Goal: Information Seeking & Learning: Learn about a topic

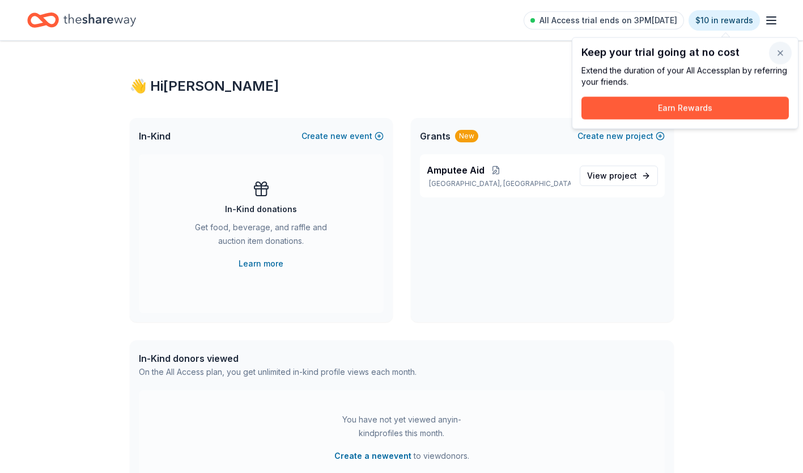
click at [782, 52] on button "button" at bounding box center [780, 53] width 23 height 23
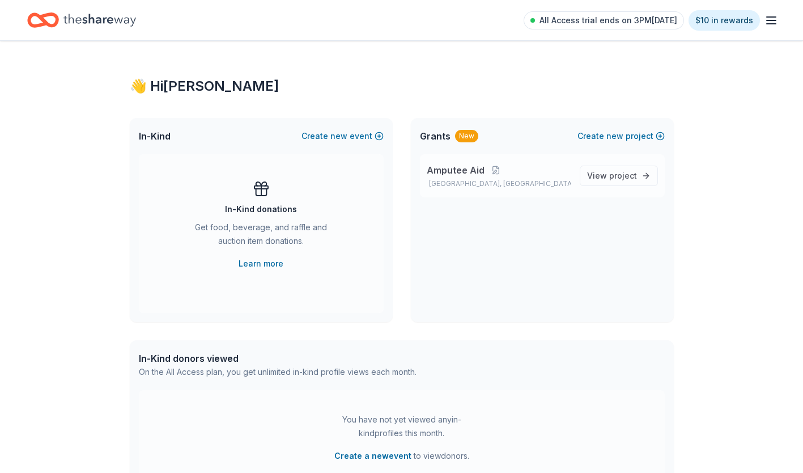
click at [467, 174] on span "Amputee Aid" at bounding box center [456, 170] width 58 height 14
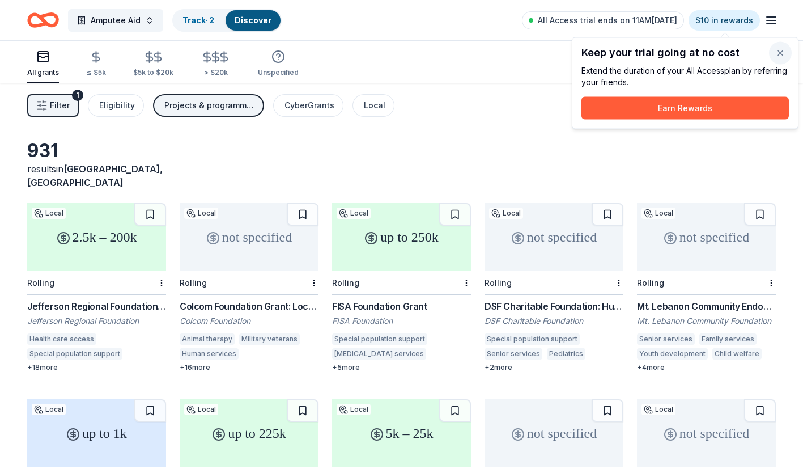
click at [782, 55] on button "button" at bounding box center [780, 53] width 23 height 23
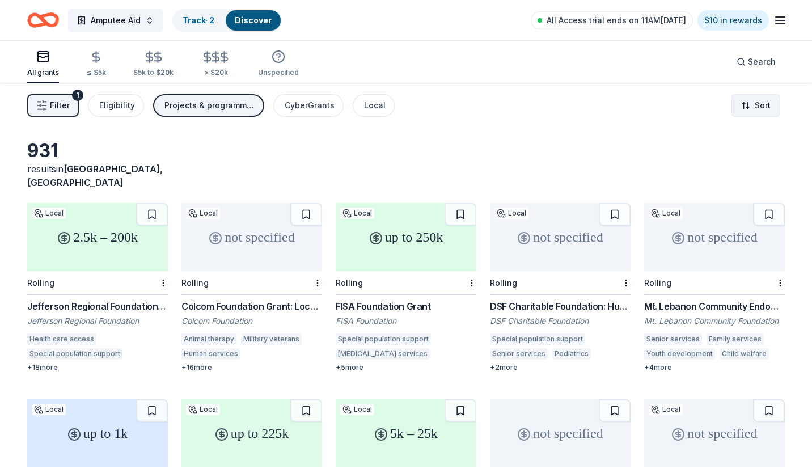
click at [742, 108] on html "Amputee Aid Track · 2 Discover All Access trial ends on 11AM, 10/1 $10 in rewar…" at bounding box center [406, 236] width 812 height 473
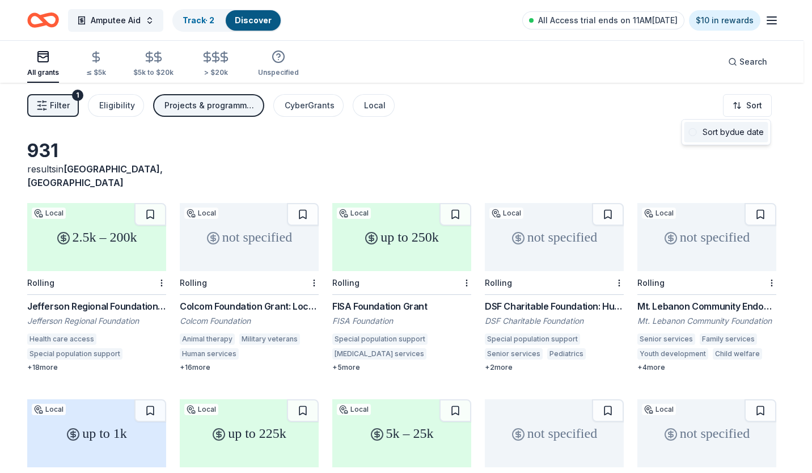
click at [722, 138] on div "Sort by due date" at bounding box center [726, 132] width 84 height 20
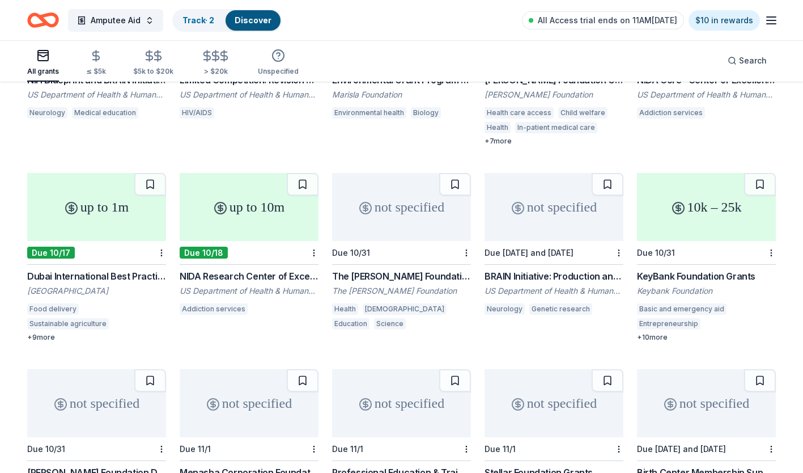
scroll to position [622, 0]
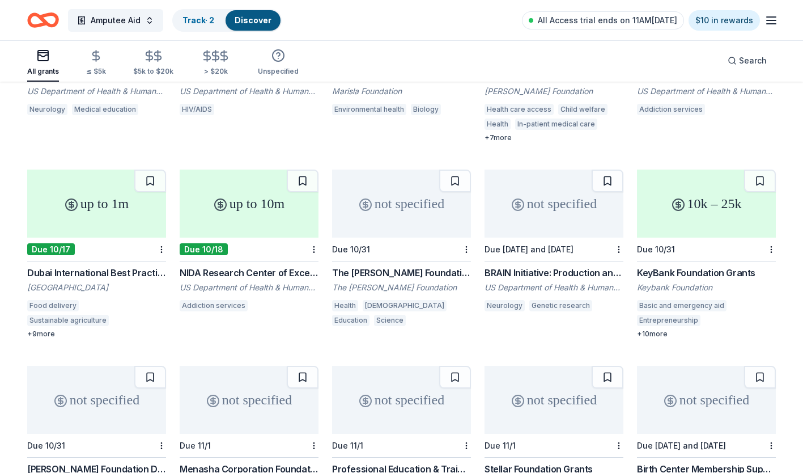
click at [377, 266] on div "The Bolick Foundation Grant" at bounding box center [401, 273] width 139 height 14
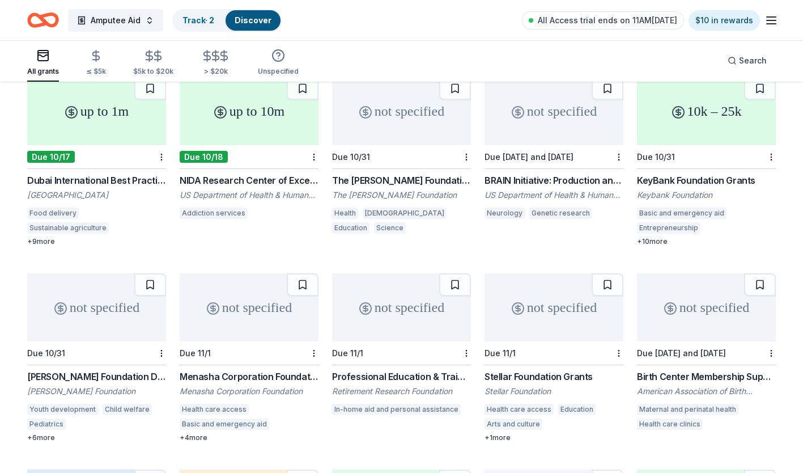
scroll to position [717, 0]
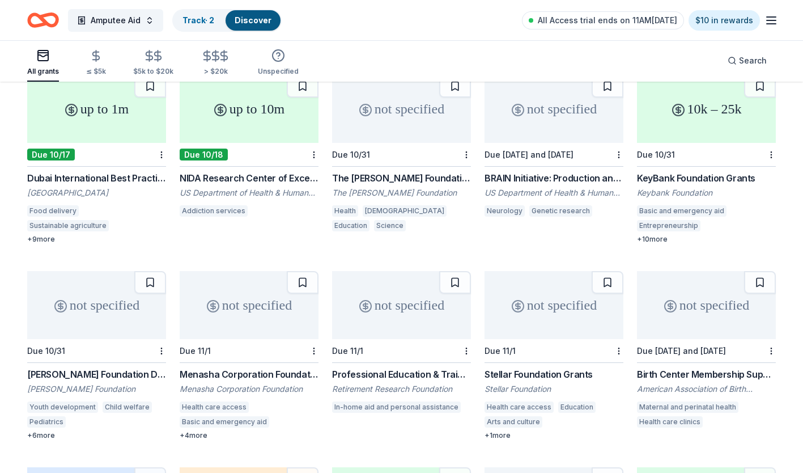
click at [659, 171] on div "KeyBank Foundation Grants" at bounding box center [706, 178] width 139 height 14
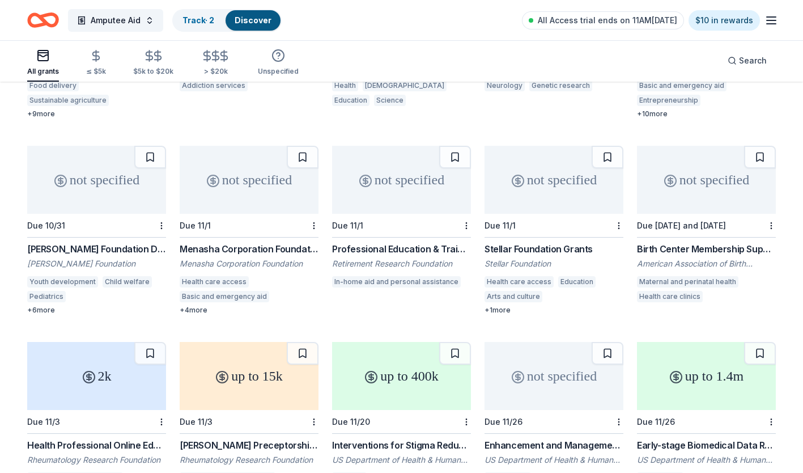
scroll to position [853, 0]
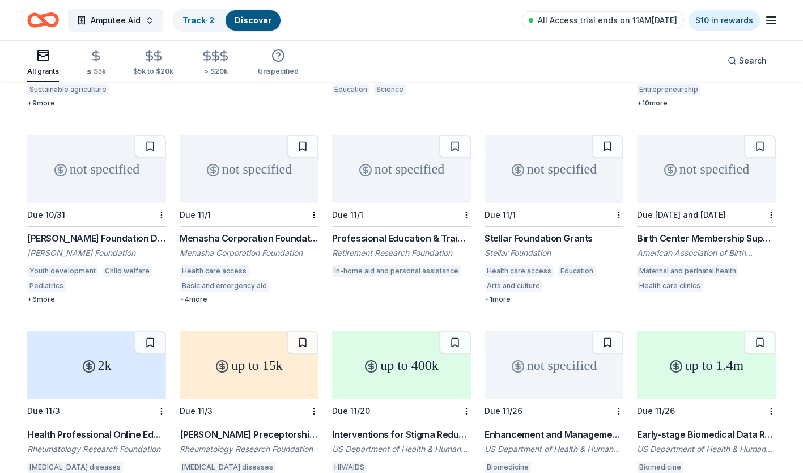
click at [504, 232] on div "Stellar Foundation Grants Stellar Foundation Health care access Education Arts …" at bounding box center [554, 267] width 139 height 73
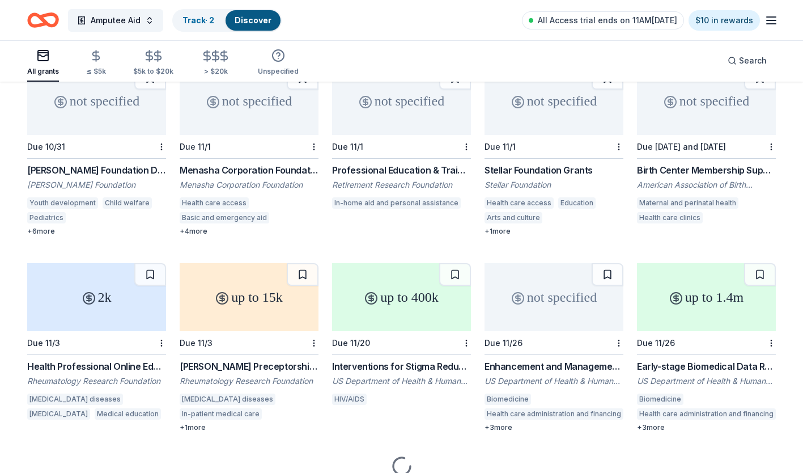
scroll to position [944, 0]
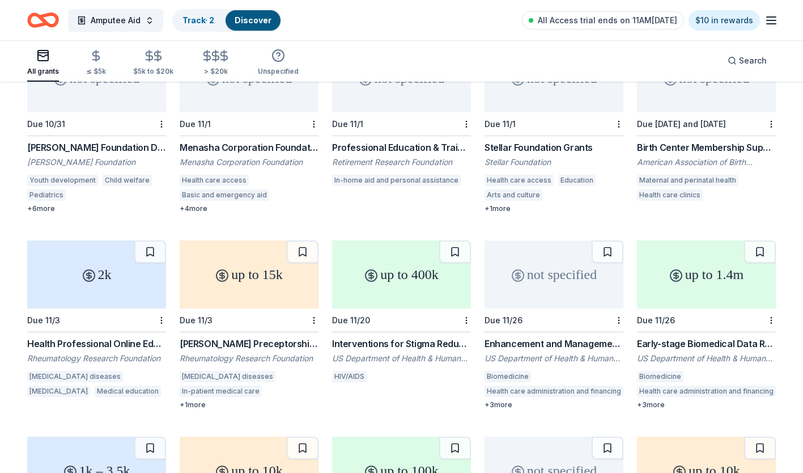
click at [392, 353] on div "US Department of Health & Human Services: National Institutes of Health (NIH)" at bounding box center [401, 358] width 139 height 11
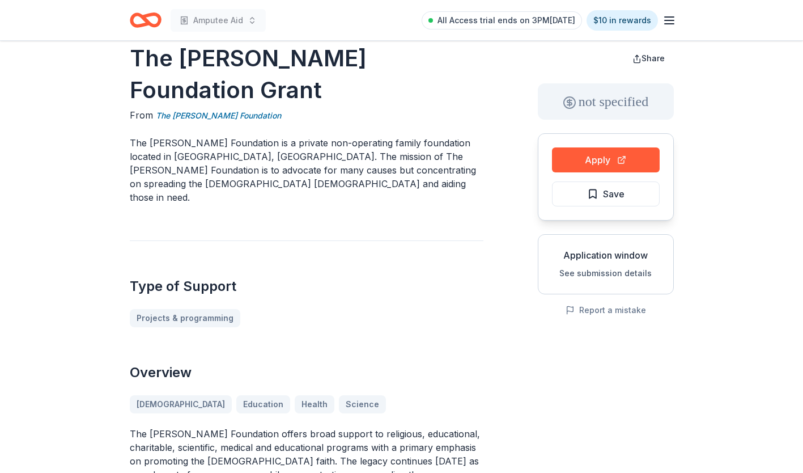
scroll to position [23, 0]
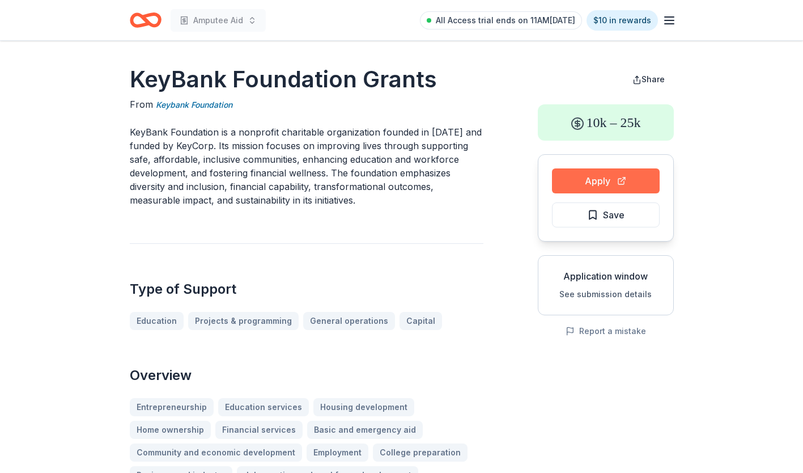
click at [604, 181] on button "Apply" at bounding box center [606, 180] width 108 height 25
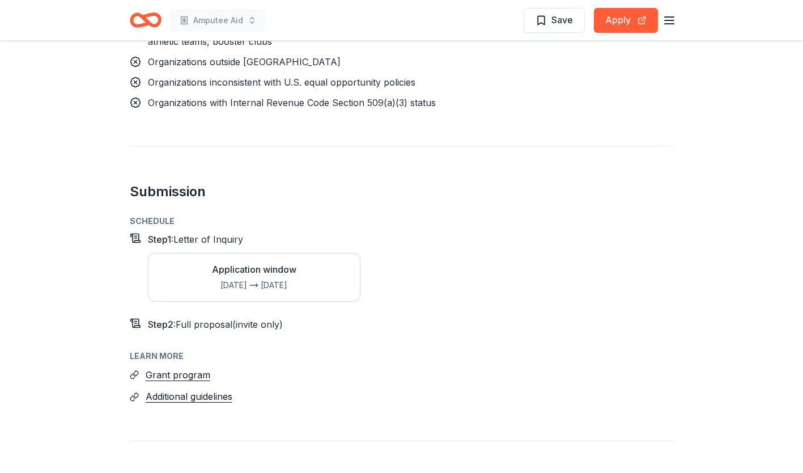
scroll to position [1179, 0]
click at [196, 367] on button "Grant program" at bounding box center [178, 374] width 65 height 15
click at [551, 18] on span "Save" at bounding box center [554, 19] width 37 height 15
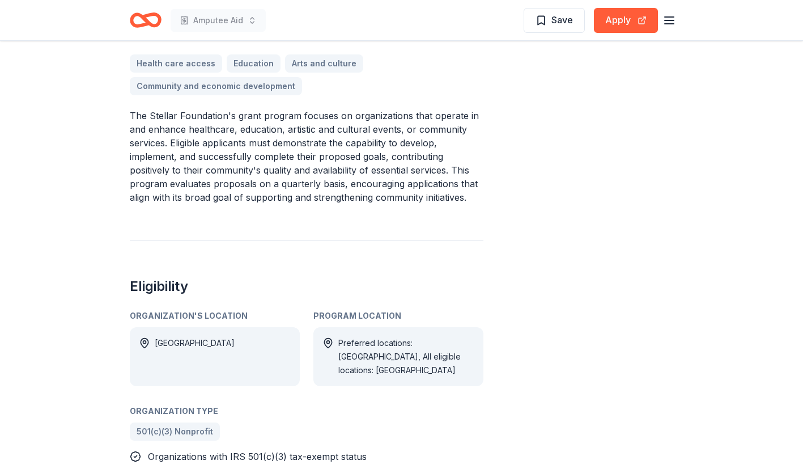
click at [488, 289] on div "Stellar Foundation Grants From Stellar Foundation The Stellar Foundation, estab…" at bounding box center [402, 314] width 544 height 1216
